Goal: Task Accomplishment & Management: Manage account settings

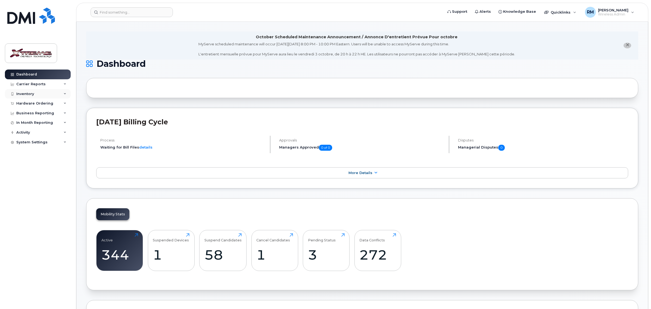
click at [23, 93] on div "Inventory" at bounding box center [25, 94] width 18 height 4
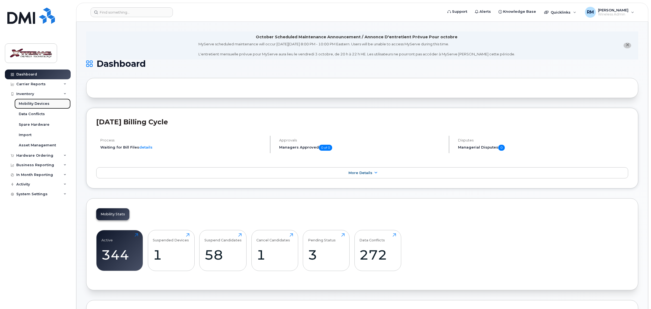
click at [44, 103] on div "Mobility Devices" at bounding box center [34, 103] width 31 height 5
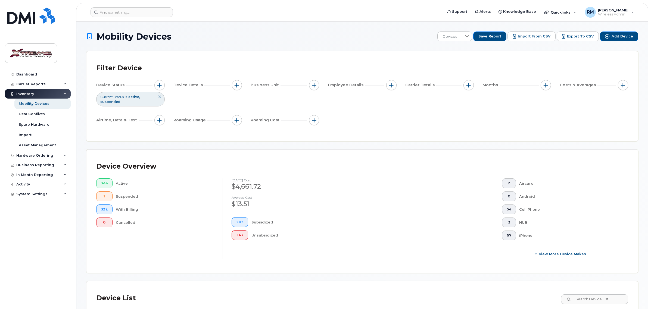
click at [600, 267] on div "Device Overview 344 Active 1 Suspended 322 With Billing 0 Cancelled August 2025…" at bounding box center [362, 211] width 552 height 123
click at [603, 298] on input at bounding box center [595, 300] width 68 height 10
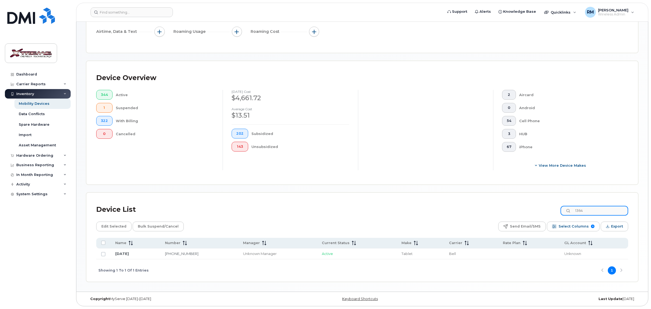
scroll to position [89, 0]
drag, startPoint x: 590, startPoint y: 210, endPoint x: 551, endPoint y: 210, distance: 38.9
click at [551, 210] on div "Device List 1364" at bounding box center [362, 210] width 532 height 14
drag, startPoint x: 572, startPoint y: 211, endPoint x: 532, endPoint y: 215, distance: 40.2
click at [532, 215] on div "Device List 2846" at bounding box center [362, 210] width 532 height 14
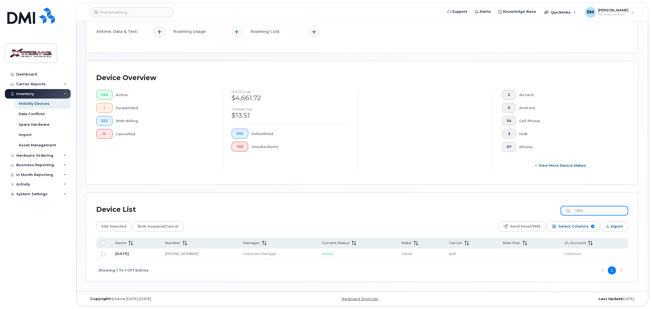
type input "1364"
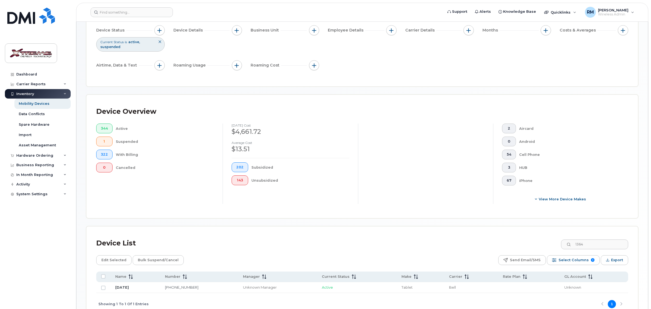
click at [114, 289] on td "August 15" at bounding box center [135, 288] width 50 height 11
click at [119, 289] on link "August 15" at bounding box center [122, 288] width 14 height 4
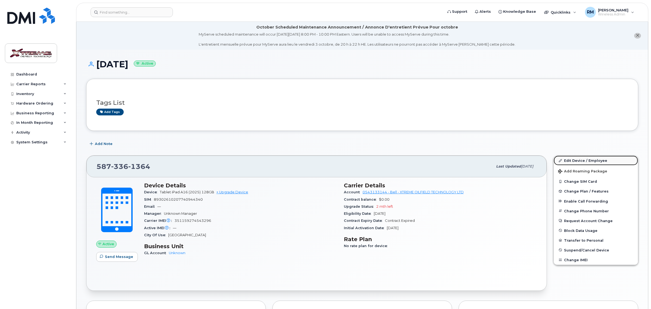
click at [582, 160] on link "Edit Device / Employee" at bounding box center [596, 161] width 84 height 10
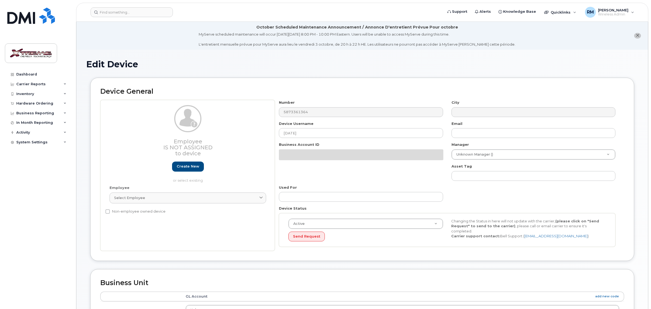
select select "4343095"
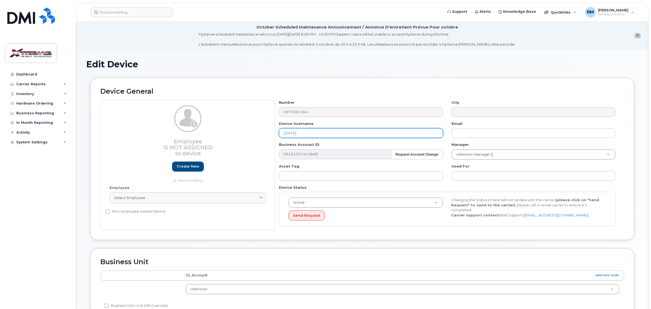
drag, startPoint x: 315, startPoint y: 132, endPoint x: 228, endPoint y: 131, distance: 87.0
click at [229, 131] on div "Employee Is not assigned to device Create new or select existing Employee Selec…" at bounding box center [362, 165] width 524 height 130
type input "Jeff Grant iPad"
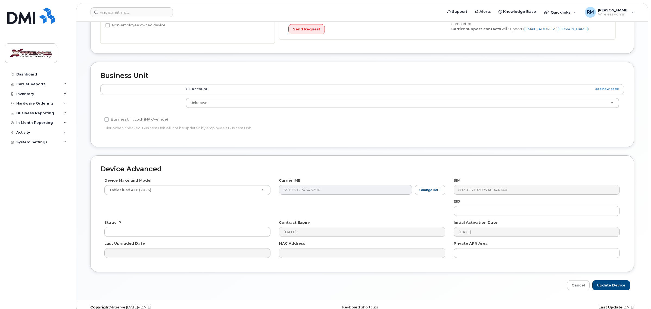
scroll to position [196, 0]
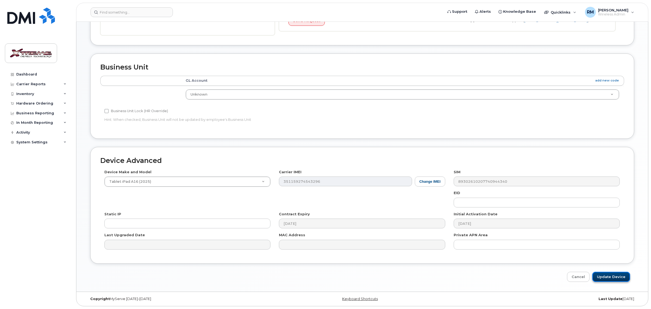
click at [600, 274] on input "Update Device" at bounding box center [612, 277] width 38 height 10
type input "Saving..."
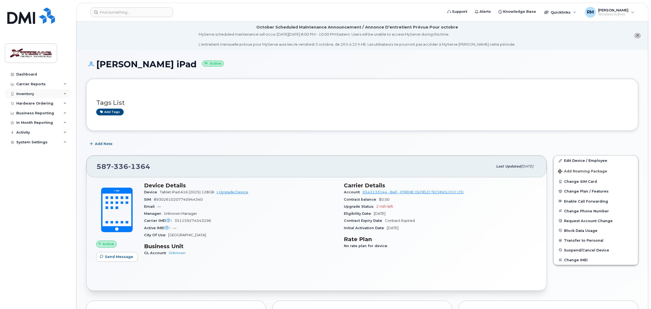
click at [28, 93] on div "Inventory" at bounding box center [25, 94] width 18 height 4
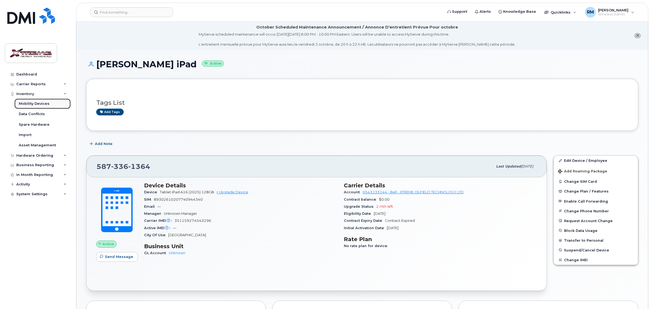
click at [33, 105] on div "Mobility Devices" at bounding box center [34, 103] width 31 height 5
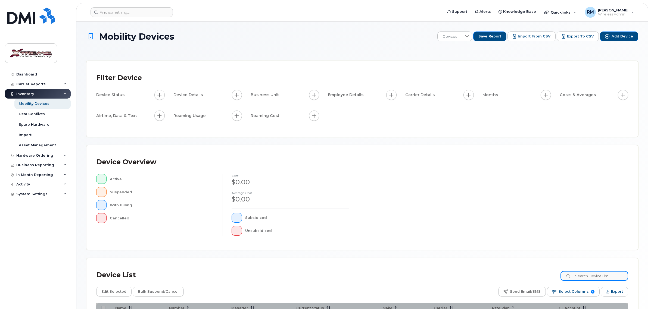
click at [589, 277] on input at bounding box center [595, 276] width 68 height 10
type input "4780"
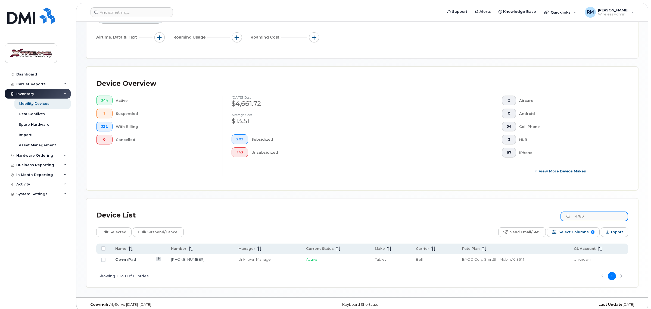
scroll to position [99, 0]
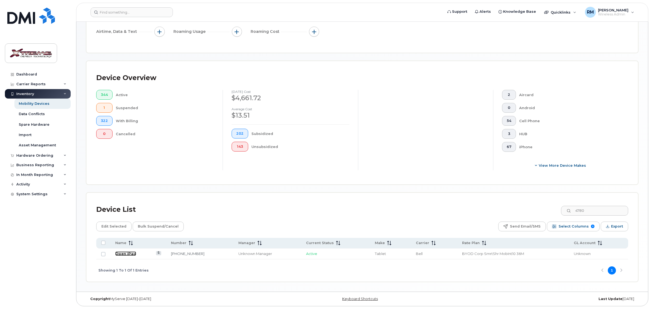
click at [130, 255] on link "Open iPad" at bounding box center [125, 254] width 21 height 4
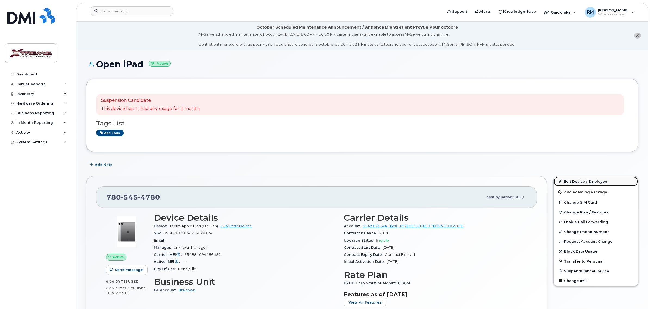
click at [586, 183] on link "Edit Device / Employee" at bounding box center [596, 182] width 84 height 10
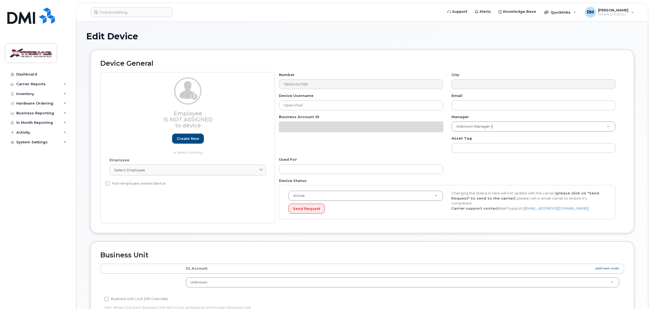
select select "4343095"
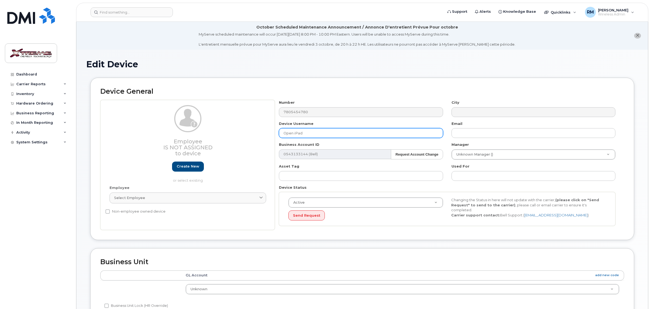
drag, startPoint x: 311, startPoint y: 134, endPoint x: 186, endPoint y: 131, distance: 125.7
click at [186, 131] on div "Employee Is not assigned to device Create new or select existing Employee Selec…" at bounding box center [362, 165] width 524 height 130
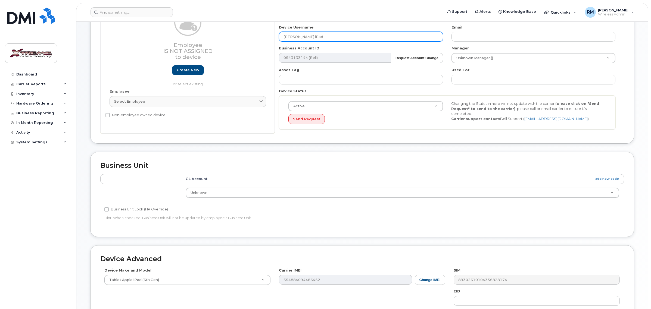
scroll to position [196, 0]
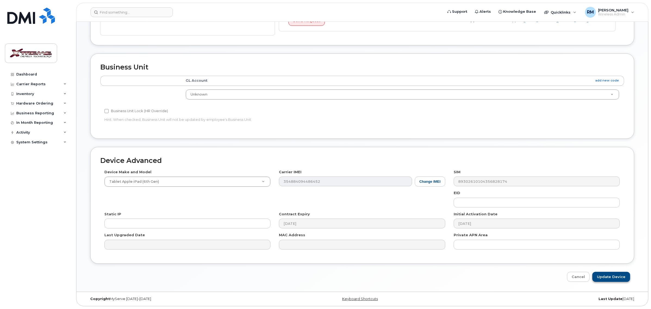
type input "[PERSON_NAME] iPad"
click at [611, 277] on input "Update Device" at bounding box center [612, 277] width 38 height 10
type input "Saving..."
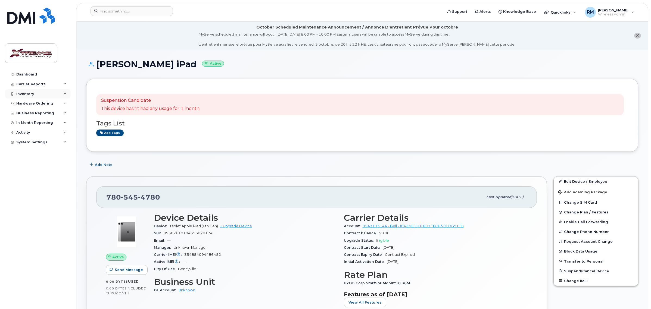
click at [33, 97] on div "Inventory" at bounding box center [38, 94] width 66 height 10
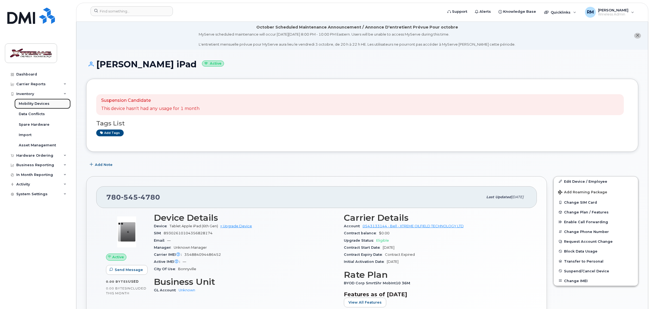
click at [37, 104] on div "Mobility Devices" at bounding box center [34, 103] width 31 height 5
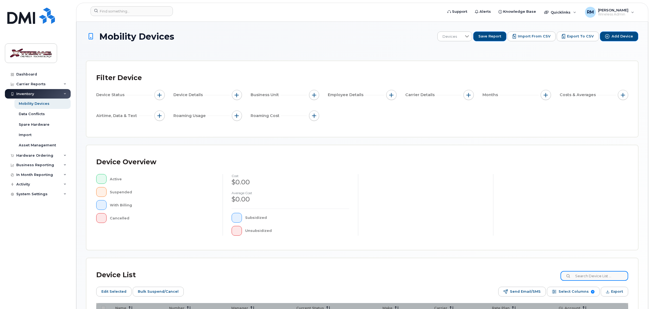
click at [609, 276] on input at bounding box center [595, 276] width 68 height 10
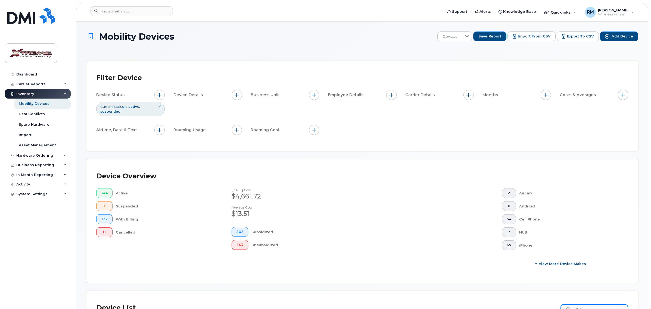
scroll to position [2, 0]
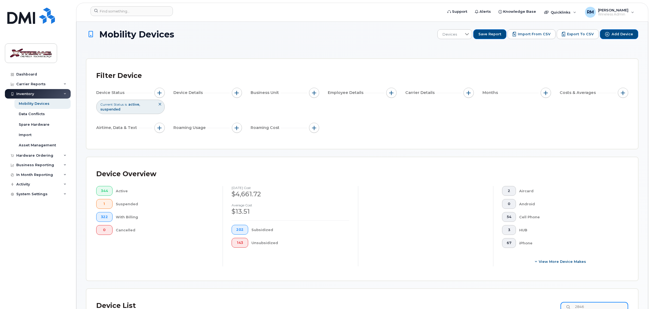
type input "2846"
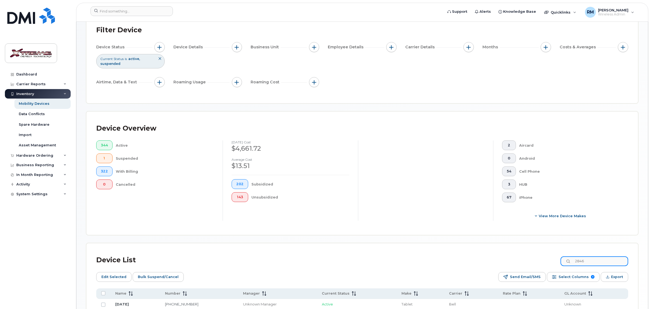
scroll to position [99, 0]
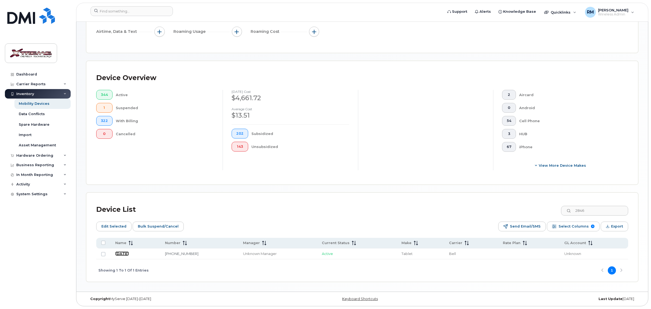
click at [126, 254] on link "August 16" at bounding box center [122, 254] width 14 height 4
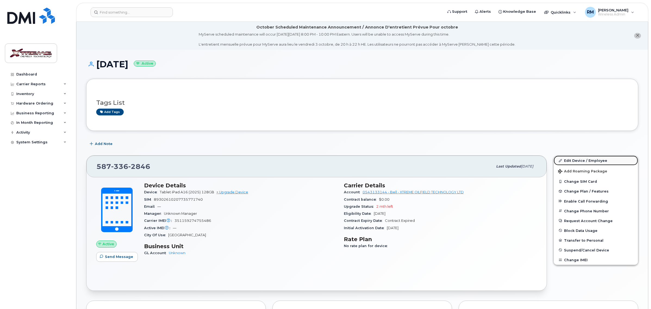
click at [582, 160] on link "Edit Device / Employee" at bounding box center [596, 161] width 84 height 10
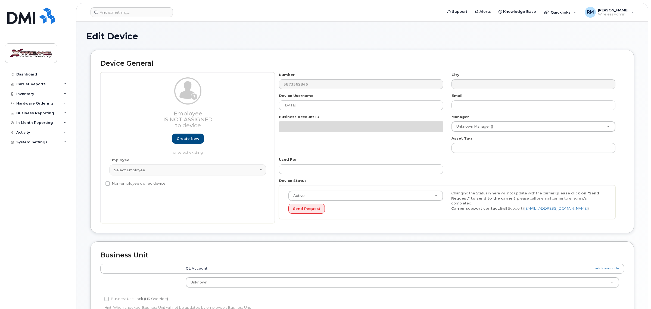
select select "4343095"
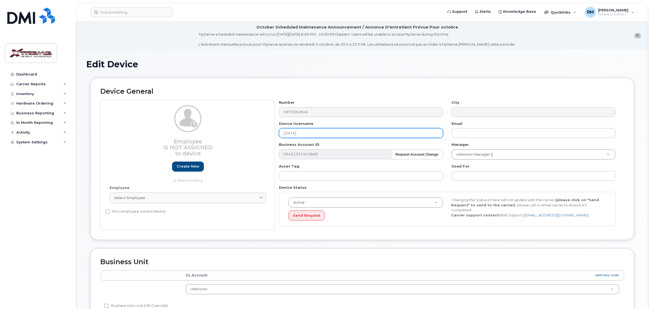
drag, startPoint x: 226, startPoint y: 136, endPoint x: 201, endPoint y: 136, distance: 25.0
click at [205, 136] on div "Employee Is not assigned to device Create new or select existing Employee Selec…" at bounding box center [362, 165] width 524 height 130
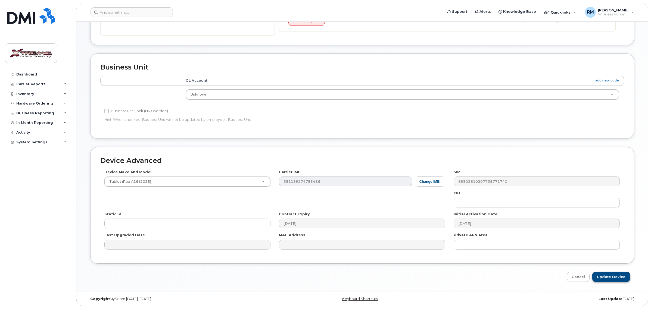
type input "Robert Gill iPad"
click at [611, 275] on input "Update Device" at bounding box center [612, 277] width 38 height 10
type input "Saving..."
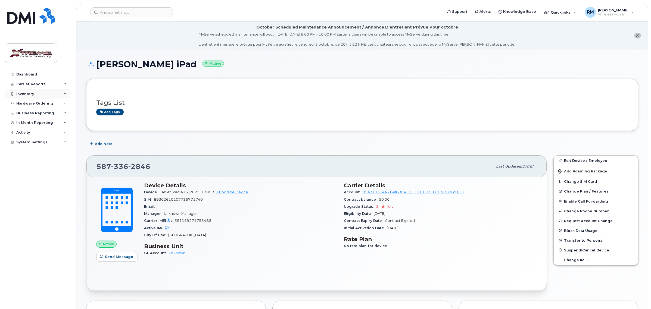
click at [29, 90] on div "Inventory" at bounding box center [38, 94] width 66 height 10
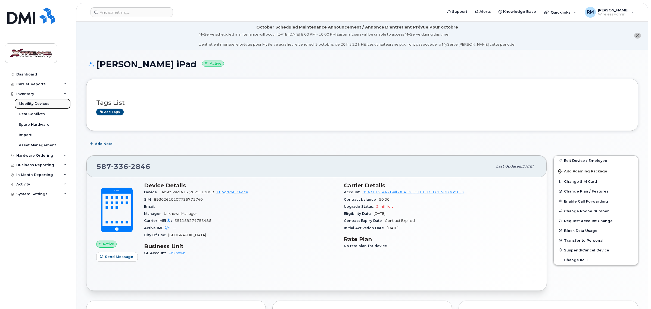
click at [35, 105] on div "Mobility Devices" at bounding box center [34, 103] width 31 height 5
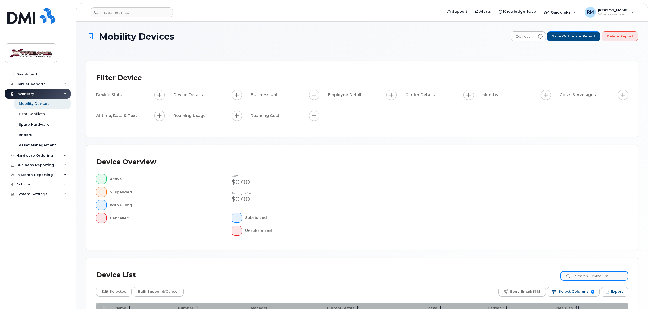
click at [608, 276] on input at bounding box center [595, 276] width 68 height 10
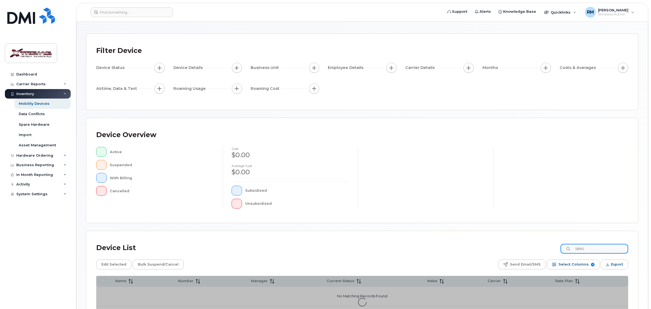
scroll to position [74, 0]
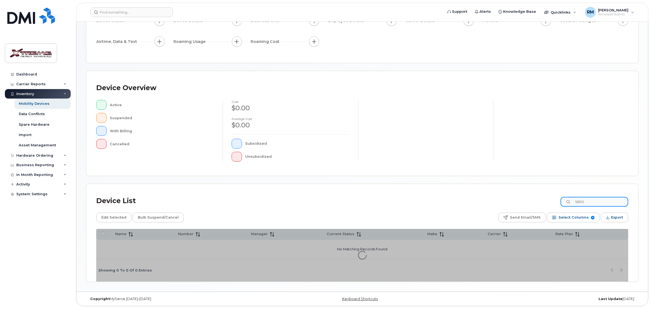
type input "5890"
click at [438, 201] on div "Device List 5890" at bounding box center [362, 201] width 532 height 14
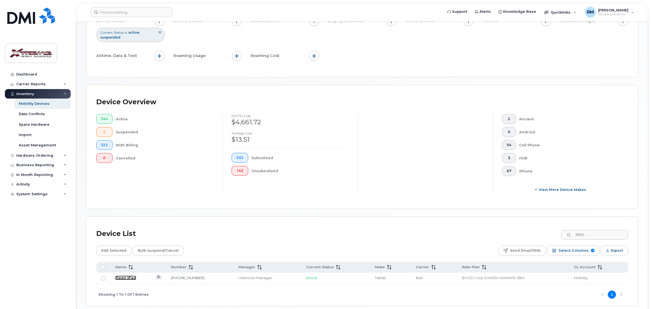
click at [124, 278] on link "Open iPad" at bounding box center [125, 278] width 21 height 4
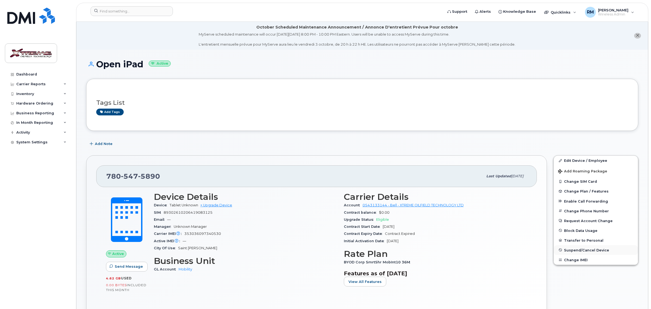
click at [576, 251] on span "Suspend/Cancel Device" at bounding box center [586, 250] width 45 height 4
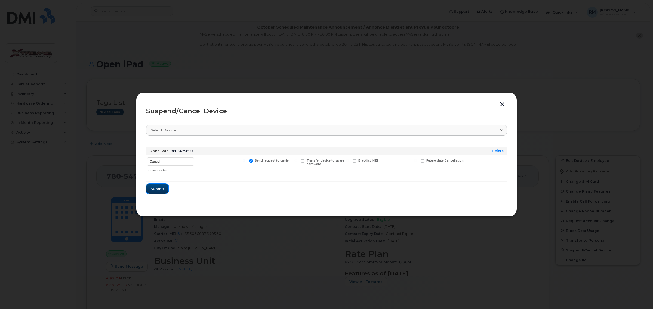
click at [158, 191] on span "Submit" at bounding box center [157, 189] width 14 height 5
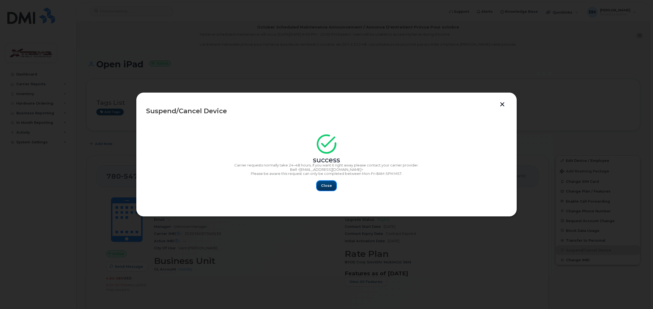
click at [324, 184] on span "Close" at bounding box center [326, 185] width 11 height 5
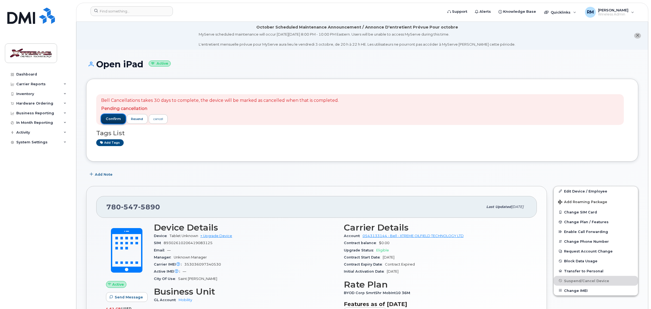
click at [108, 119] on span "confirm" at bounding box center [113, 119] width 15 height 5
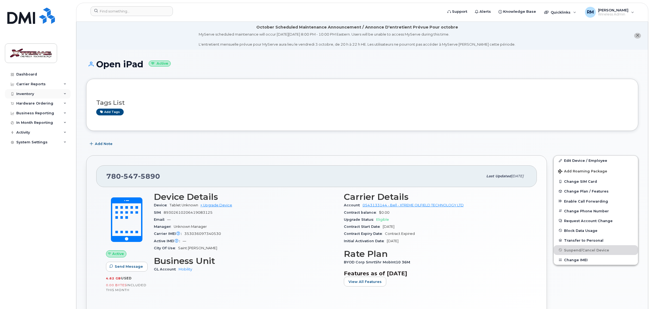
click at [33, 93] on div "Inventory" at bounding box center [38, 94] width 66 height 10
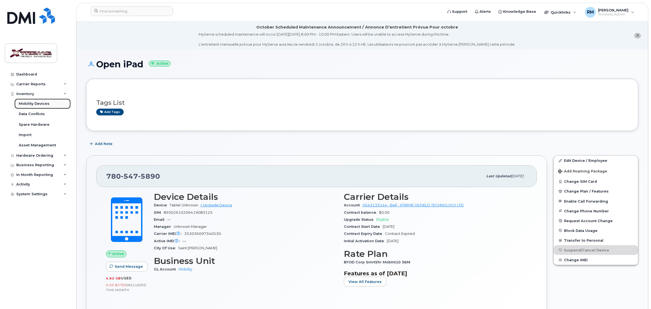
click at [36, 103] on div "Mobility Devices" at bounding box center [34, 103] width 31 height 5
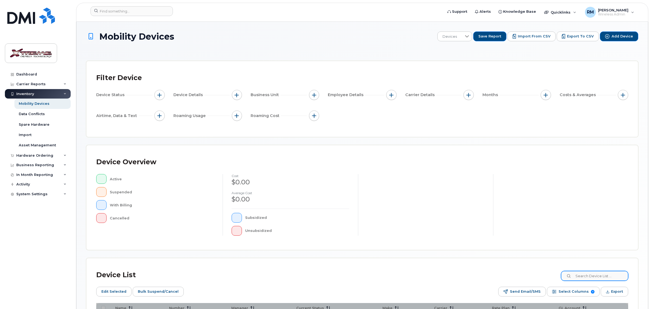
click at [599, 250] on div "Device Overview Active Suspended With Billing Cancelled cost $0.00 Average cost…" at bounding box center [362, 197] width 552 height 105
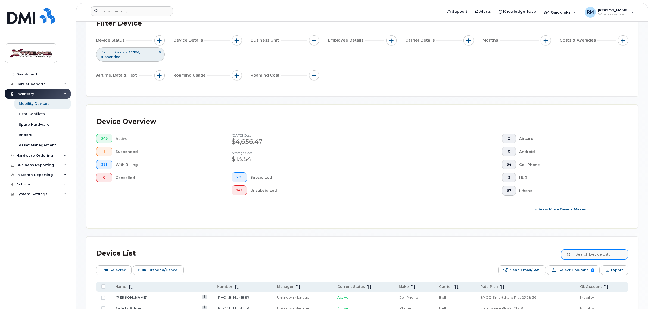
scroll to position [136, 0]
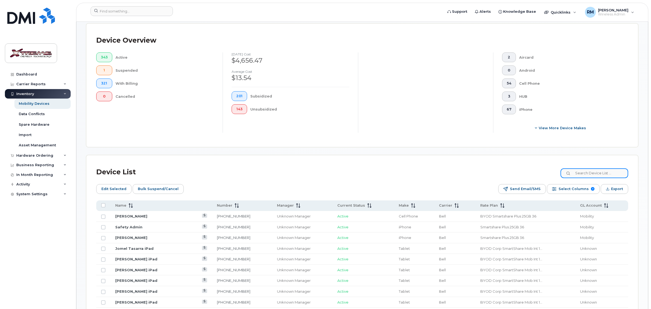
click at [599, 169] on input at bounding box center [595, 174] width 68 height 10
type input "3741"
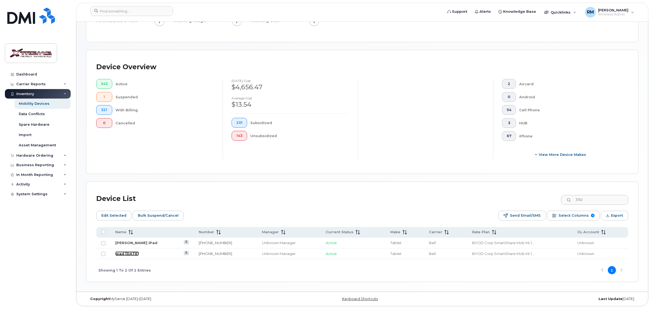
click at [129, 255] on link "Ipad [DATE]" at bounding box center [127, 254] width 24 height 4
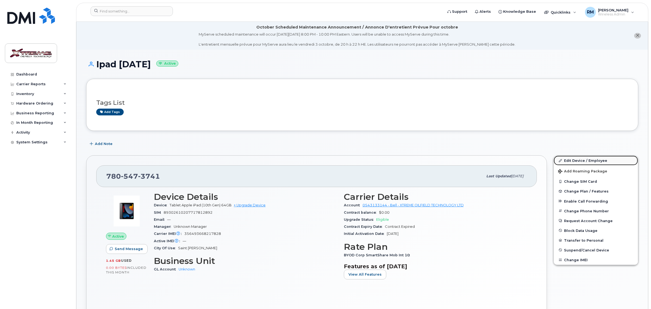
click at [575, 161] on link "Edit Device / Employee" at bounding box center [596, 161] width 84 height 10
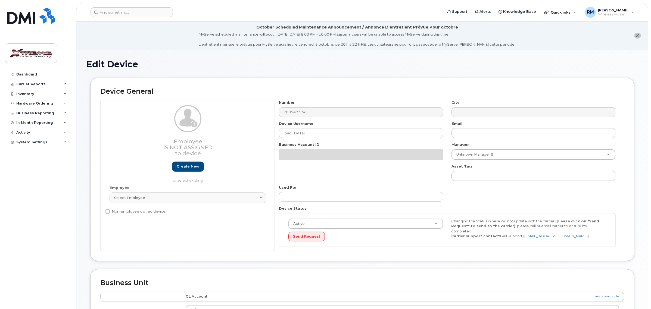
select select "4343095"
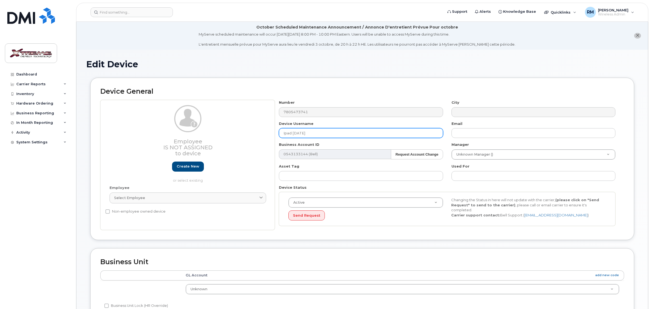
drag, startPoint x: 323, startPoint y: 135, endPoint x: 163, endPoint y: 124, distance: 160.8
click at [165, 124] on div "Employee Is not assigned to device Create new or select existing Employee Selec…" at bounding box center [362, 165] width 524 height 130
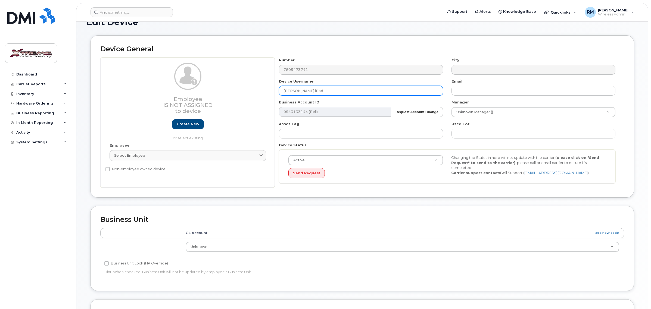
scroll to position [196, 0]
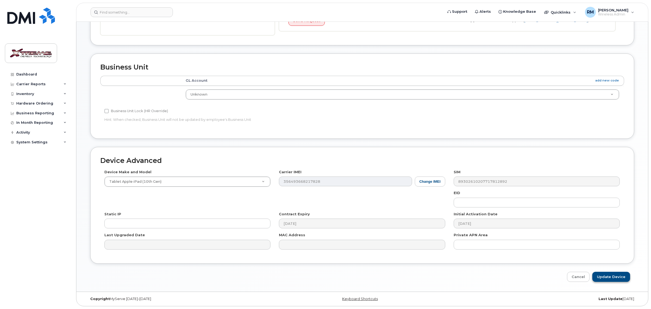
type input "[PERSON_NAME] iPad"
click at [611, 278] on input "Update Device" at bounding box center [612, 277] width 38 height 10
type input "Saving..."
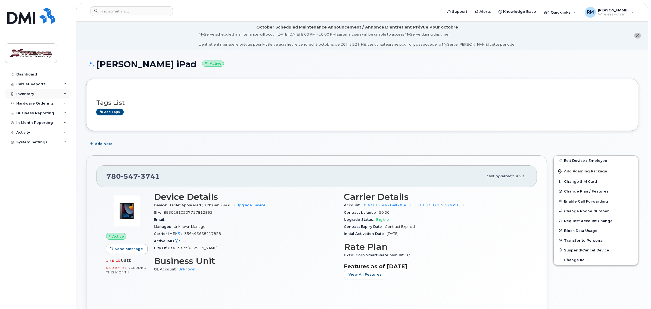
click at [27, 95] on div "Inventory" at bounding box center [25, 94] width 18 height 4
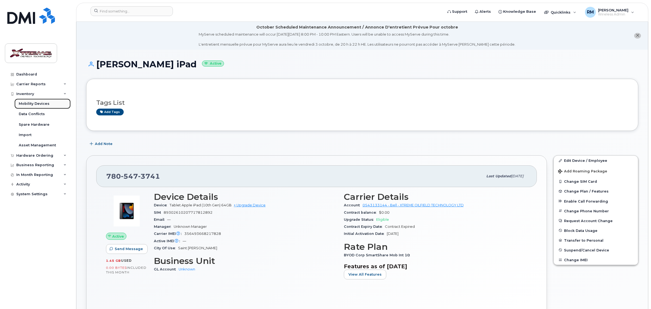
click at [29, 104] on div "Mobility Devices" at bounding box center [34, 103] width 31 height 5
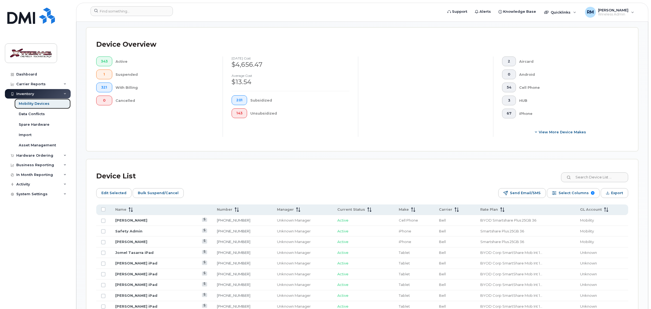
scroll to position [136, 0]
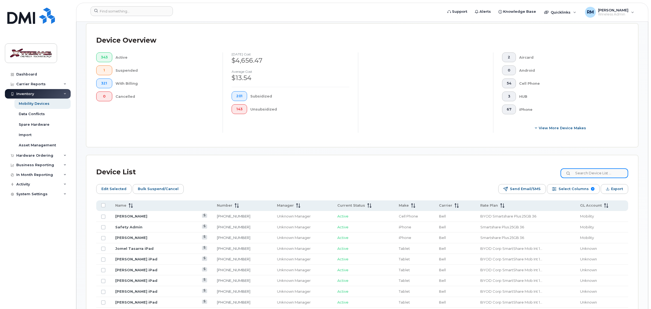
click at [604, 177] on input at bounding box center [595, 174] width 68 height 10
type input "7281"
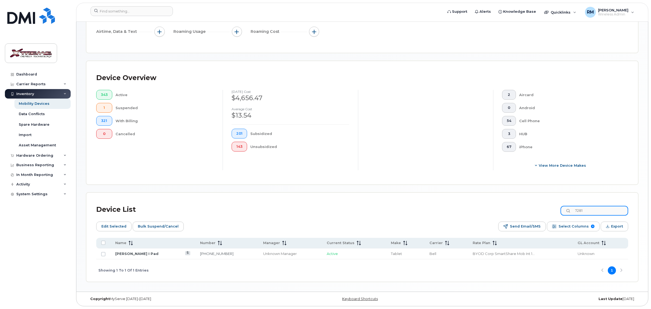
scroll to position [99, 0]
click at [144, 254] on link "[PERSON_NAME] I Pad" at bounding box center [136, 254] width 43 height 4
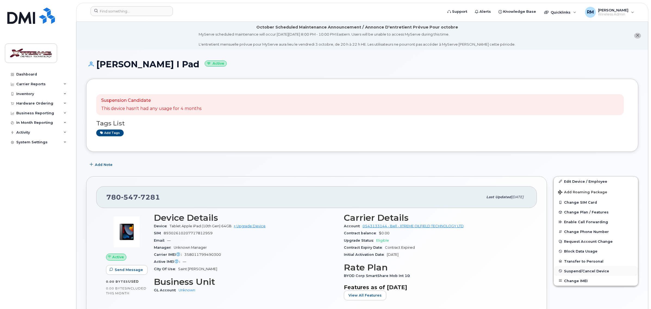
click at [581, 270] on span "Suspend/Cancel Device" at bounding box center [586, 271] width 45 height 4
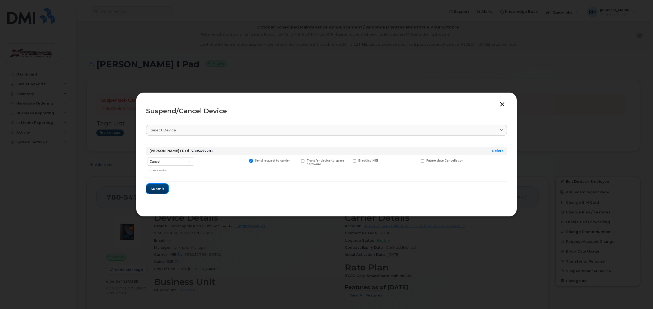
click at [155, 187] on span "Submit" at bounding box center [157, 189] width 14 height 5
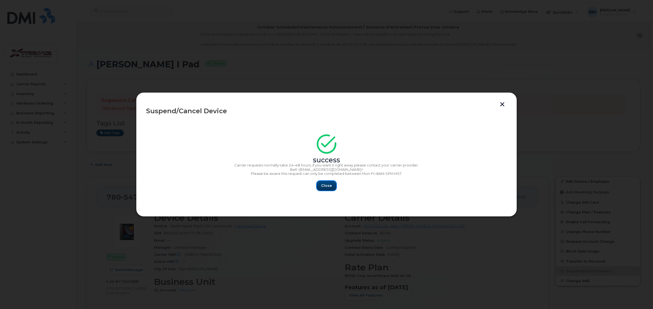
click at [327, 186] on span "Close" at bounding box center [326, 185] width 11 height 5
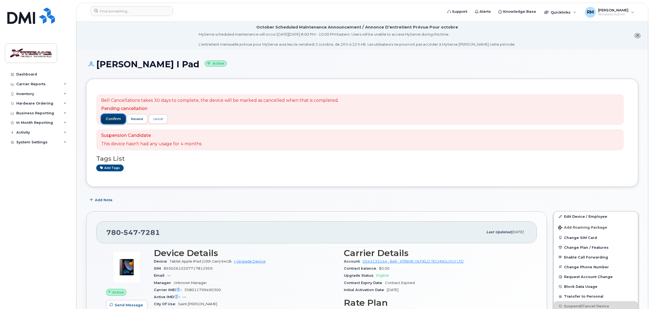
click at [113, 119] on span "confirm" at bounding box center [113, 119] width 15 height 5
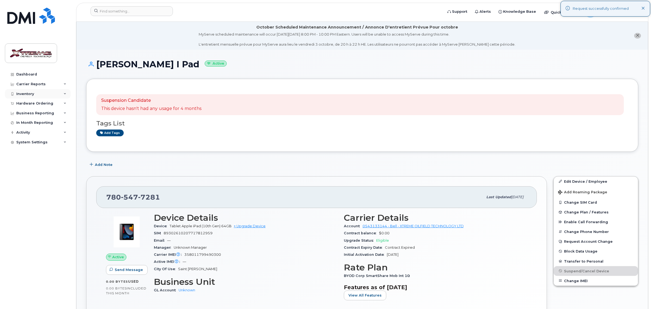
click at [27, 92] on div "Inventory" at bounding box center [25, 94] width 18 height 4
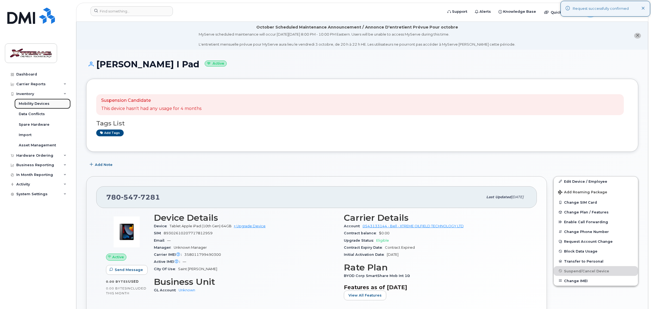
click at [34, 104] on div "Mobility Devices" at bounding box center [34, 103] width 31 height 5
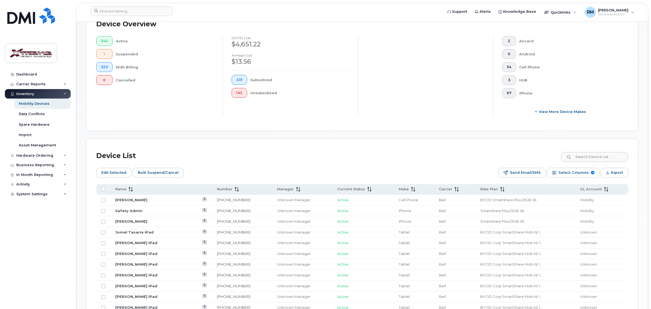
scroll to position [170, 0]
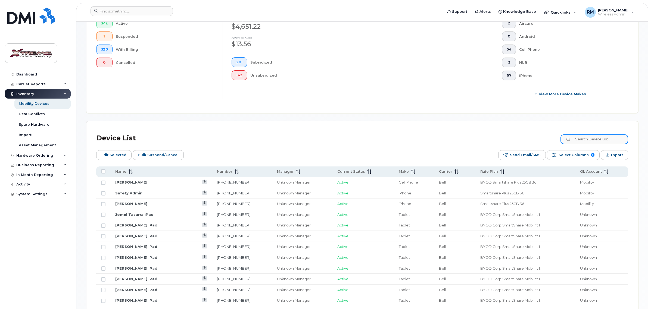
click at [592, 143] on input at bounding box center [595, 140] width 68 height 10
type input "7280"
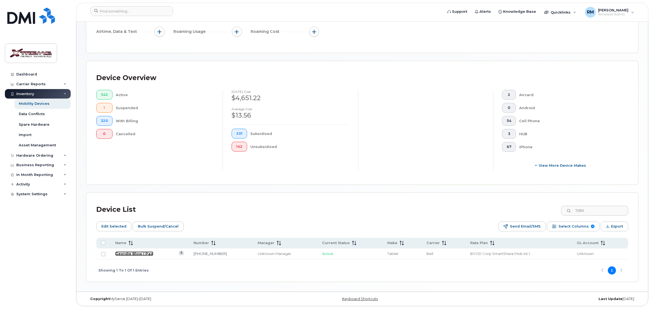
click at [131, 252] on link "Geordie Blow I Pad" at bounding box center [134, 254] width 38 height 4
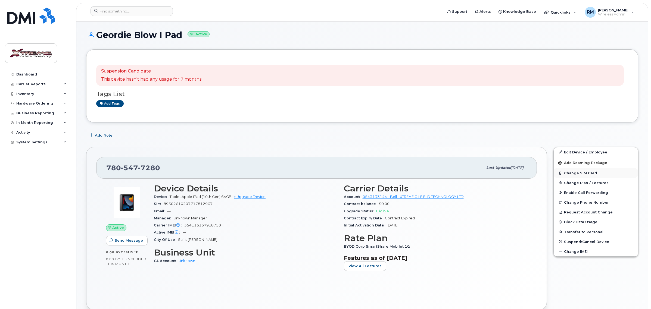
scroll to position [34, 0]
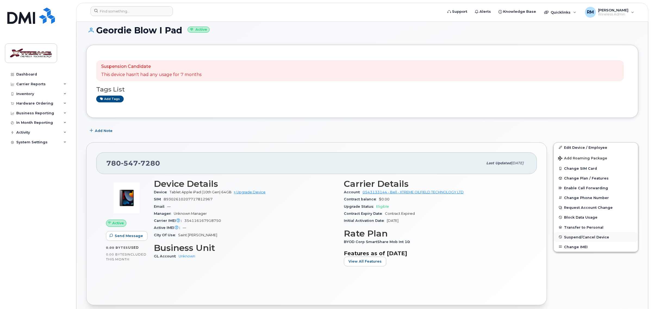
click at [592, 237] on span "Suspend/Cancel Device" at bounding box center [586, 237] width 45 height 4
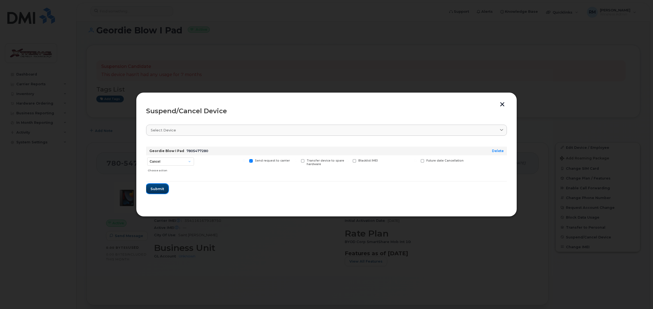
click at [156, 189] on span "Submit" at bounding box center [157, 189] width 14 height 5
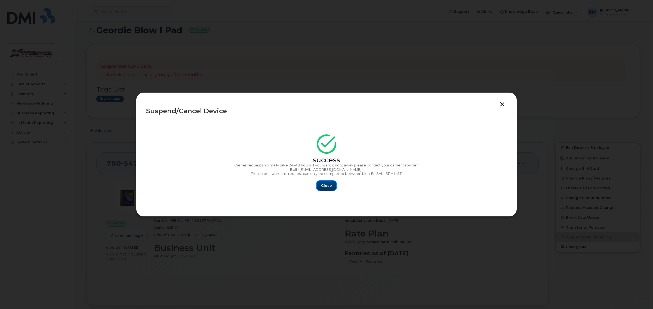
click at [321, 185] on span "Close" at bounding box center [326, 185] width 11 height 5
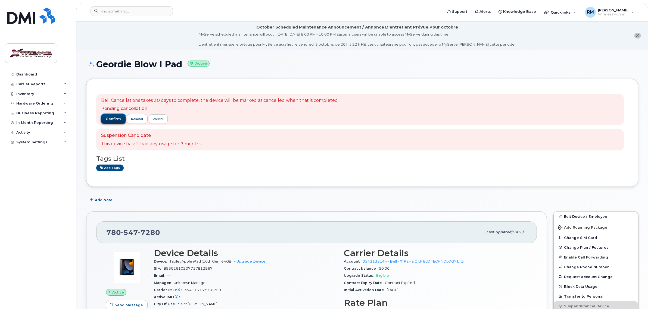
click at [108, 121] on span "confirm" at bounding box center [113, 119] width 15 height 5
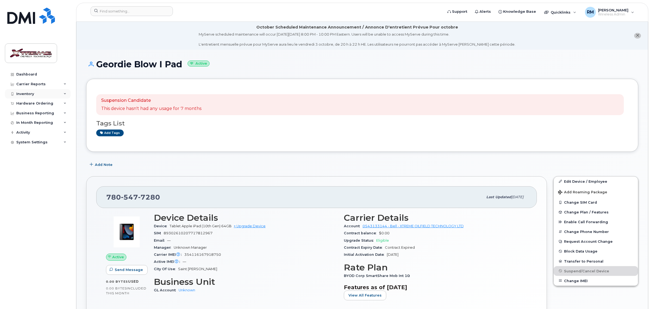
click at [29, 97] on div "Inventory" at bounding box center [38, 94] width 66 height 10
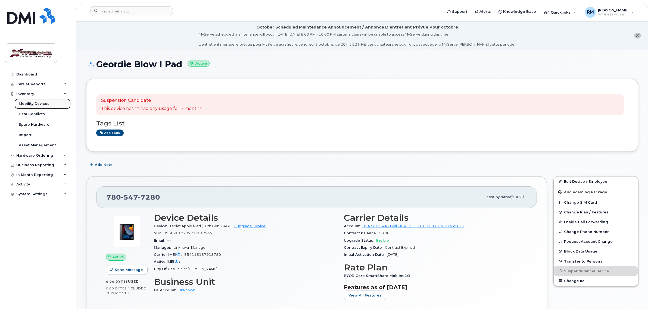
click at [29, 101] on link "Mobility Devices" at bounding box center [42, 104] width 56 height 10
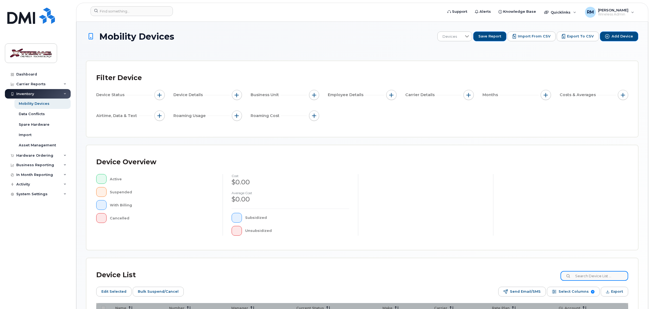
click at [596, 277] on input at bounding box center [595, 276] width 68 height 10
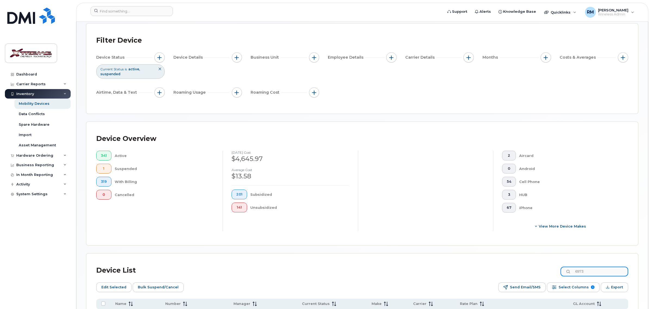
scroll to position [99, 0]
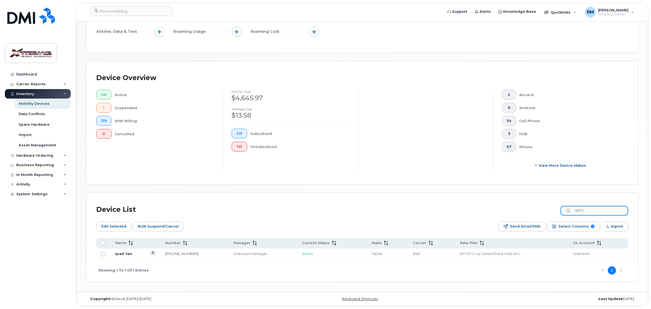
type input "6973"
click at [118, 252] on link "Ipad Jan" at bounding box center [123, 254] width 17 height 4
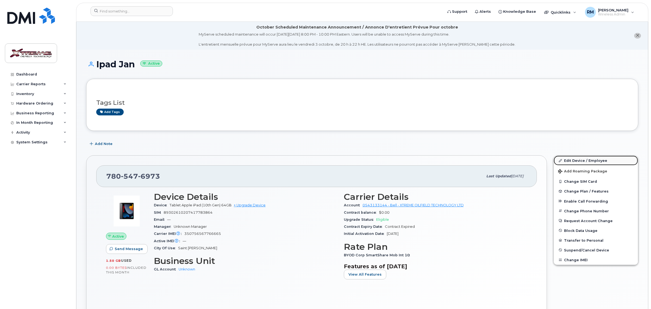
click at [600, 159] on link "Edit Device / Employee" at bounding box center [596, 161] width 84 height 10
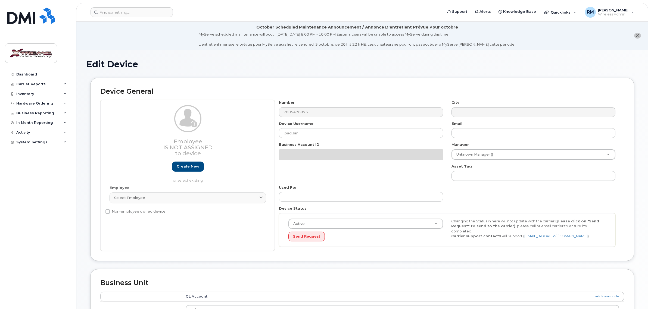
select select "4343095"
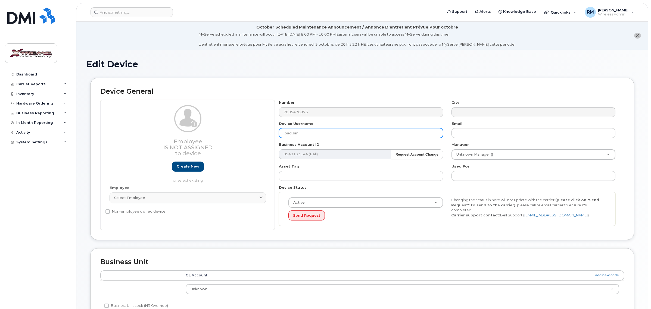
click at [135, 139] on div "Employee Is not assigned to device Create new or select existing Employee Selec…" at bounding box center [362, 165] width 524 height 130
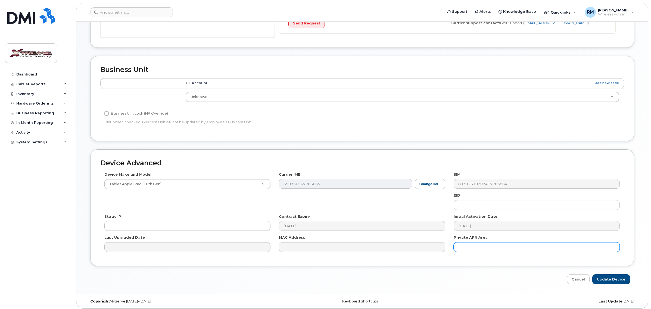
scroll to position [196, 0]
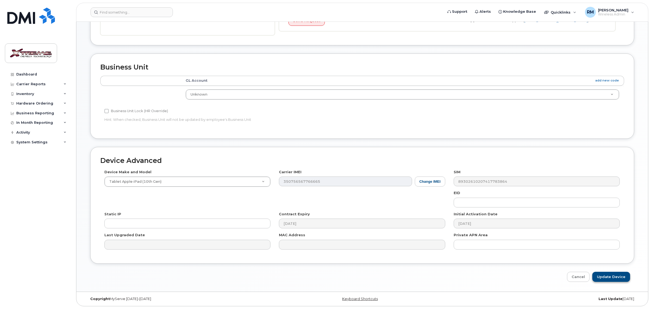
type input "[PERSON_NAME] iPad"
click at [610, 279] on input "Update Device" at bounding box center [612, 277] width 38 height 10
type input "Saving..."
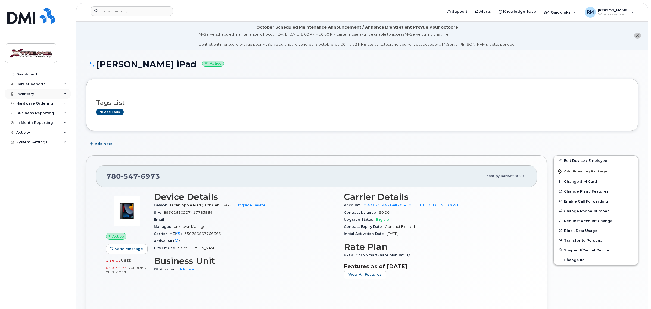
click at [29, 96] on div "Inventory" at bounding box center [25, 94] width 18 height 4
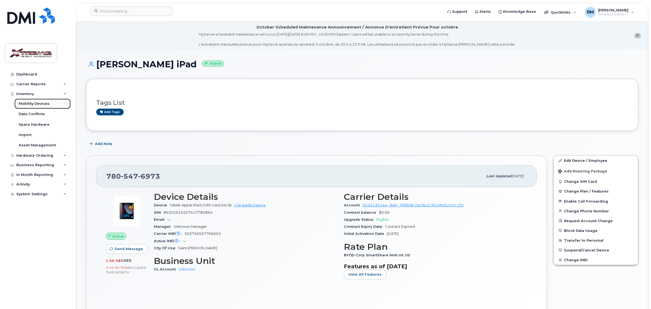
click at [29, 103] on div "Mobility Devices" at bounding box center [34, 103] width 31 height 5
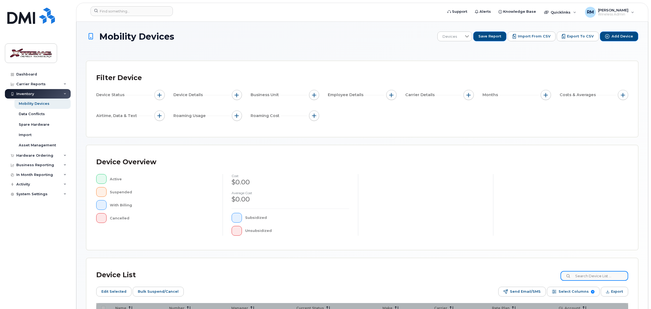
click at [616, 276] on input at bounding box center [595, 276] width 68 height 10
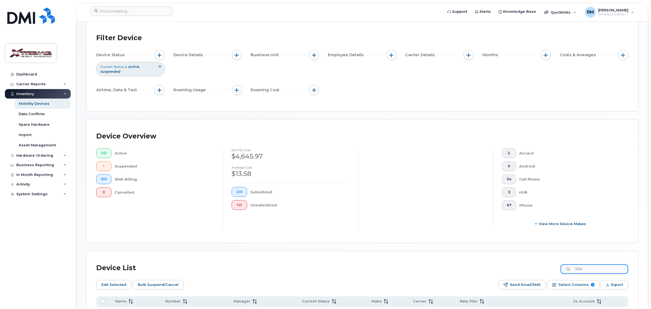
scroll to position [99, 0]
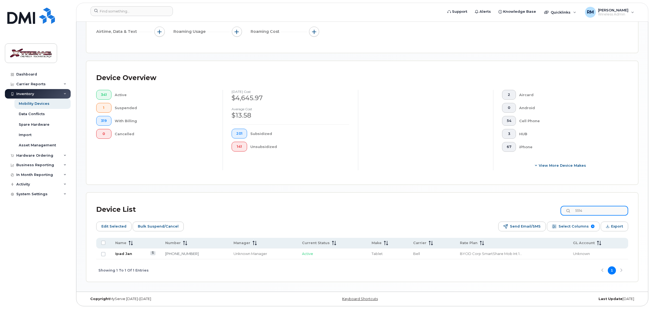
type input "5514"
click at [129, 252] on link "Ipad Jan" at bounding box center [123, 254] width 17 height 4
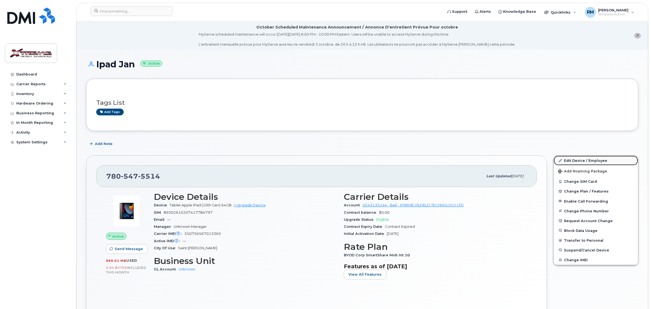
click at [573, 161] on link "Edit Device / Employee" at bounding box center [596, 161] width 84 height 10
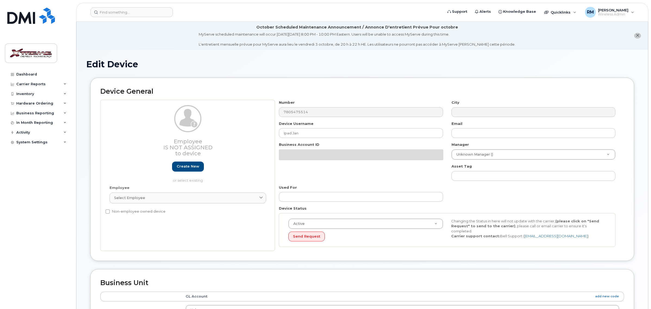
select select "4343095"
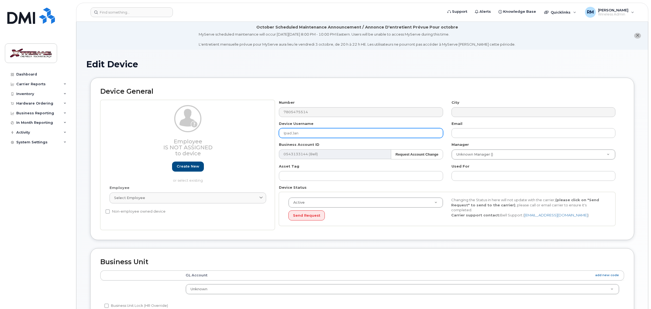
drag, startPoint x: 305, startPoint y: 131, endPoint x: 184, endPoint y: 130, distance: 120.5
click at [217, 131] on div "Employee Is not assigned to device Create new or select existing Employee Selec…" at bounding box center [362, 165] width 524 height 130
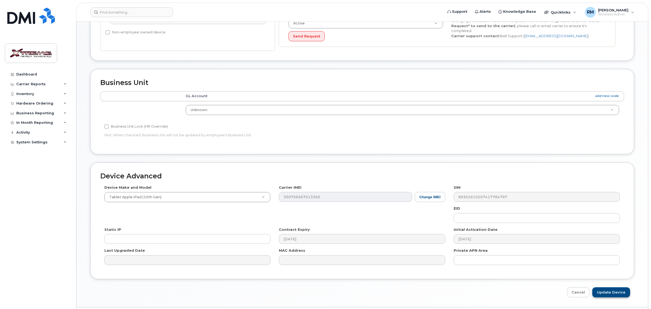
scroll to position [196, 0]
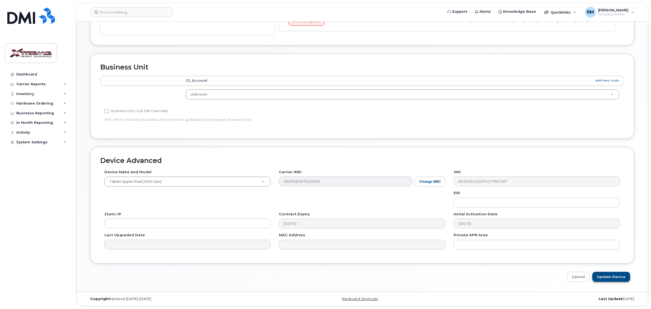
type input "[PERSON_NAME] iPad"
click at [617, 274] on input "Update Device" at bounding box center [612, 277] width 38 height 10
type input "Saving..."
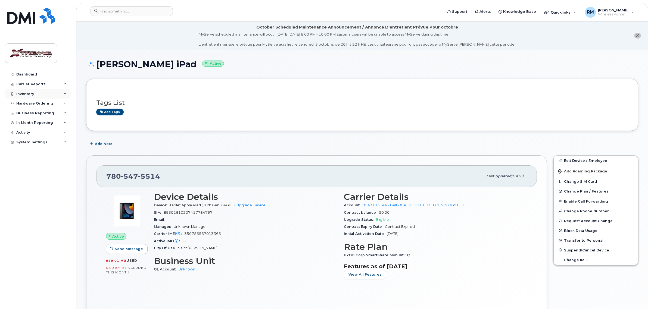
click at [33, 96] on div "Inventory" at bounding box center [25, 94] width 18 height 4
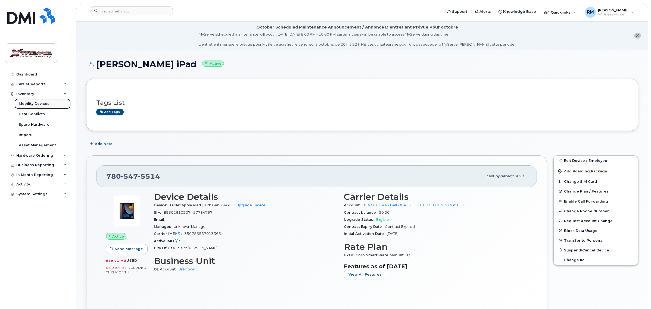
click at [38, 104] on div "Mobility Devices" at bounding box center [34, 103] width 31 height 5
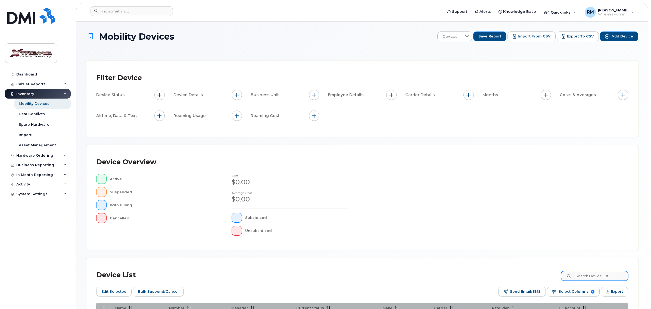
click at [599, 250] on div "Device Overview Active Suspended With Billing Cancelled cost $0.00 Average cost…" at bounding box center [362, 197] width 552 height 105
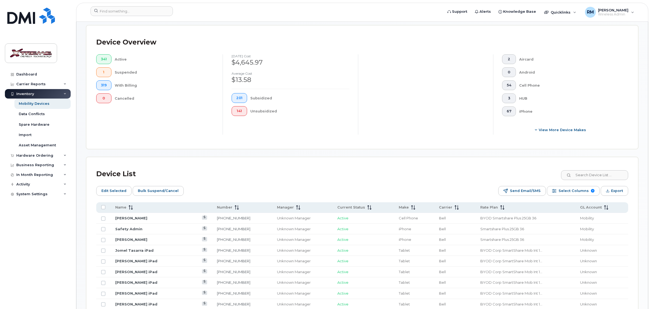
scroll to position [136, 0]
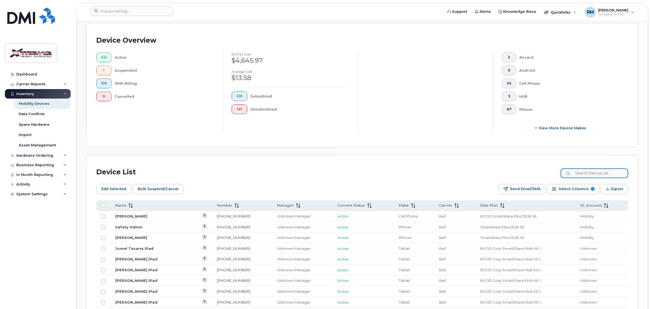
click at [601, 177] on input at bounding box center [595, 174] width 68 height 10
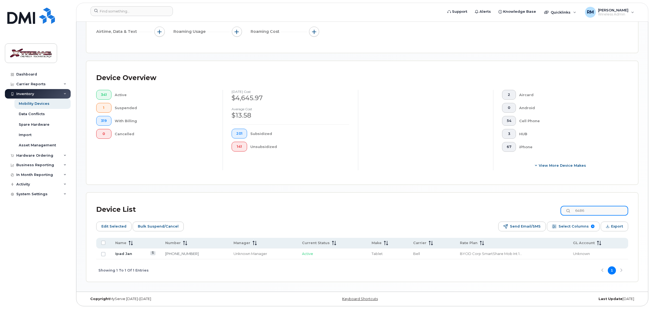
scroll to position [99, 0]
type input "6486"
click at [123, 252] on link "Ipad Jan" at bounding box center [123, 254] width 17 height 4
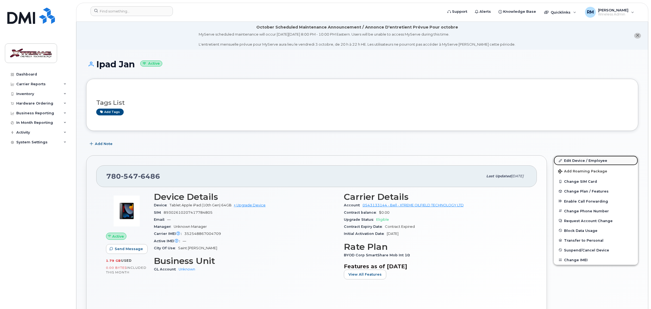
click at [586, 159] on link "Edit Device / Employee" at bounding box center [596, 161] width 84 height 10
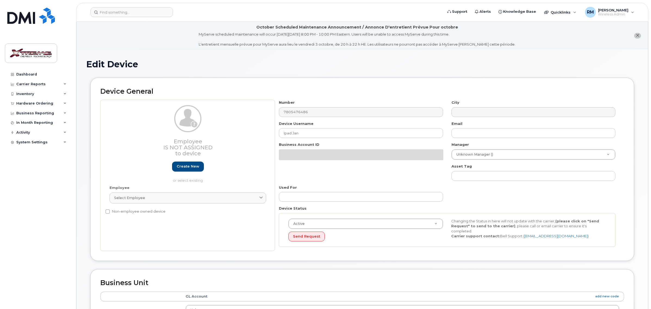
select select "4343095"
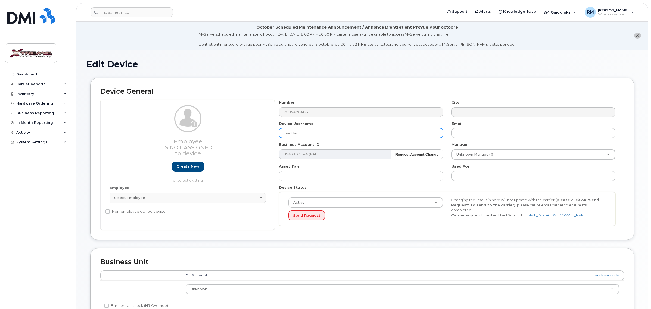
drag, startPoint x: 308, startPoint y: 135, endPoint x: 151, endPoint y: 133, distance: 156.7
click at [159, 133] on div "Employee Is not assigned to device Create new or select existing Employee Selec…" at bounding box center [362, 165] width 524 height 130
type input "Theoron Maida iPad"
type input "Saving..."
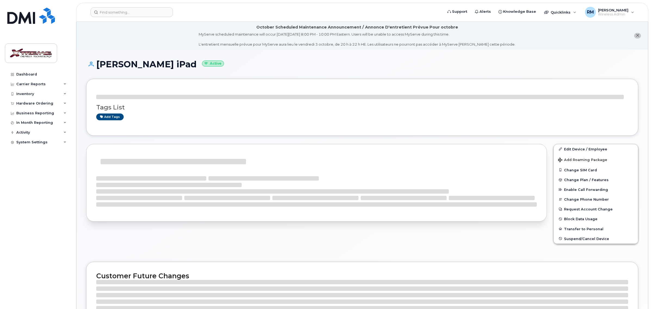
scroll to position [3, 0]
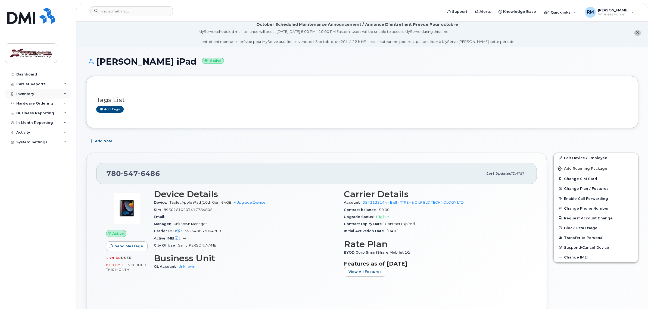
click at [33, 94] on div "Inventory" at bounding box center [25, 94] width 18 height 4
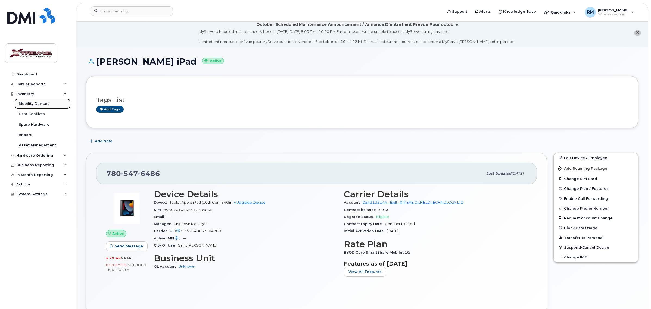
click at [29, 101] on link "Mobility Devices" at bounding box center [42, 104] width 56 height 10
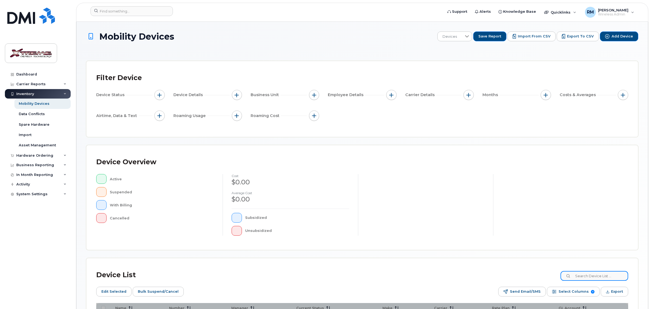
click at [598, 276] on input at bounding box center [595, 276] width 68 height 10
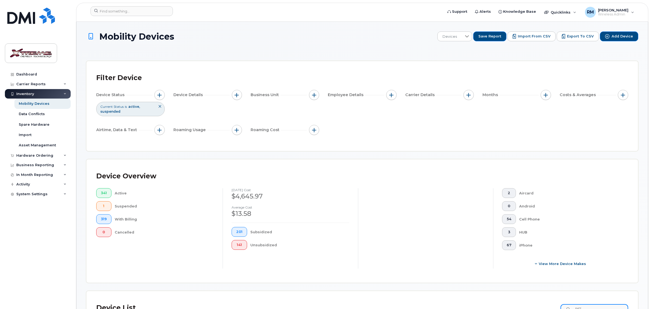
scroll to position [2, 0]
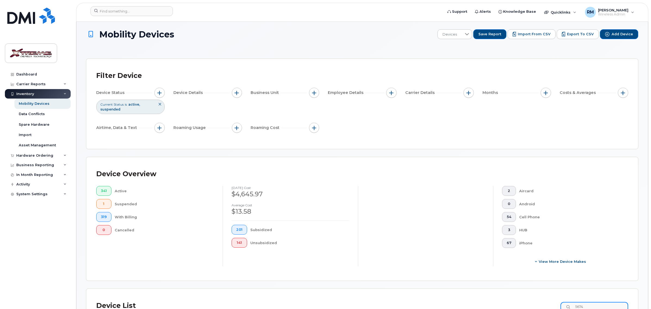
type input "5674"
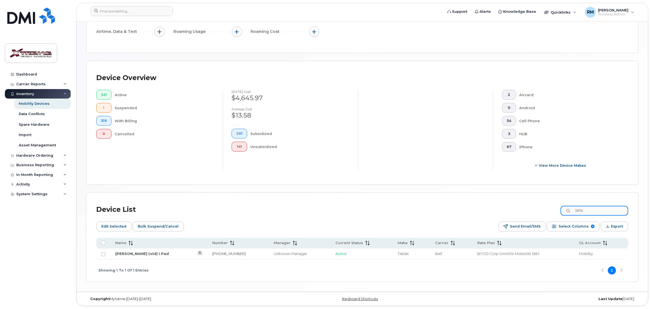
scroll to position [99, 0]
click at [147, 256] on td "Brad Mc Rury (old) I Pad" at bounding box center [158, 254] width 97 height 11
click at [146, 255] on link "Brad Mc Rury (old) I Pad" at bounding box center [142, 254] width 54 height 4
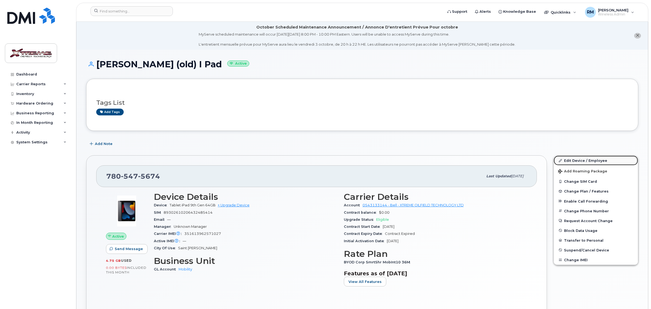
click at [596, 159] on link "Edit Device / Employee" at bounding box center [596, 161] width 84 height 10
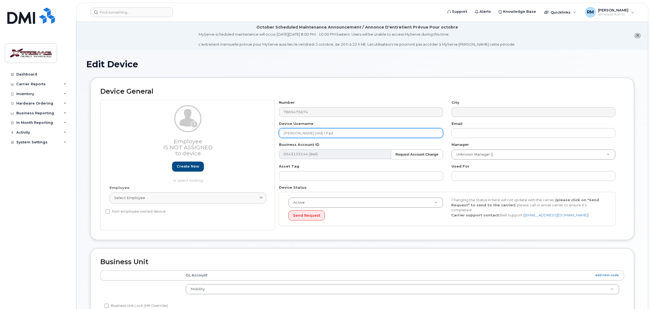
drag, startPoint x: 332, startPoint y: 134, endPoint x: 142, endPoint y: 128, distance: 189.9
click at [169, 130] on div "Employee Is not assigned to device Create new or select existing Employee Selec…" at bounding box center [362, 165] width 524 height 130
type input "[PERSON_NAME] iPad"
type input "Saving..."
